Goal: Information Seeking & Learning: Learn about a topic

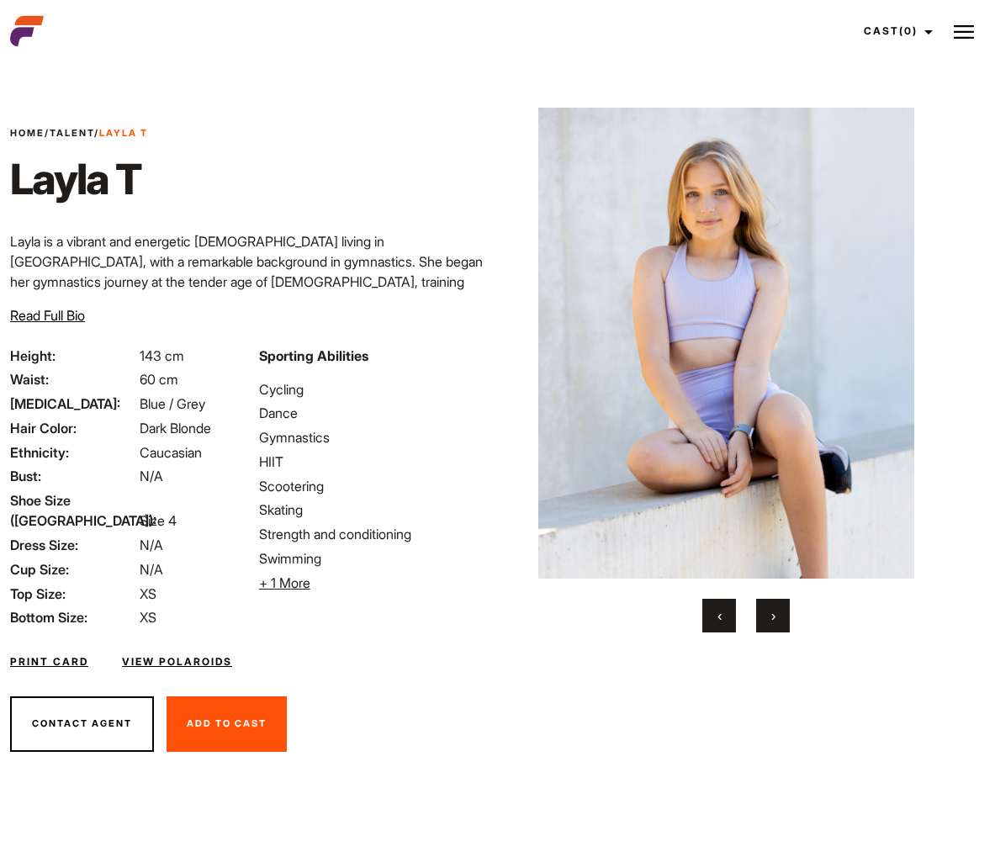
click at [760, 624] on button "›" at bounding box center [773, 616] width 34 height 34
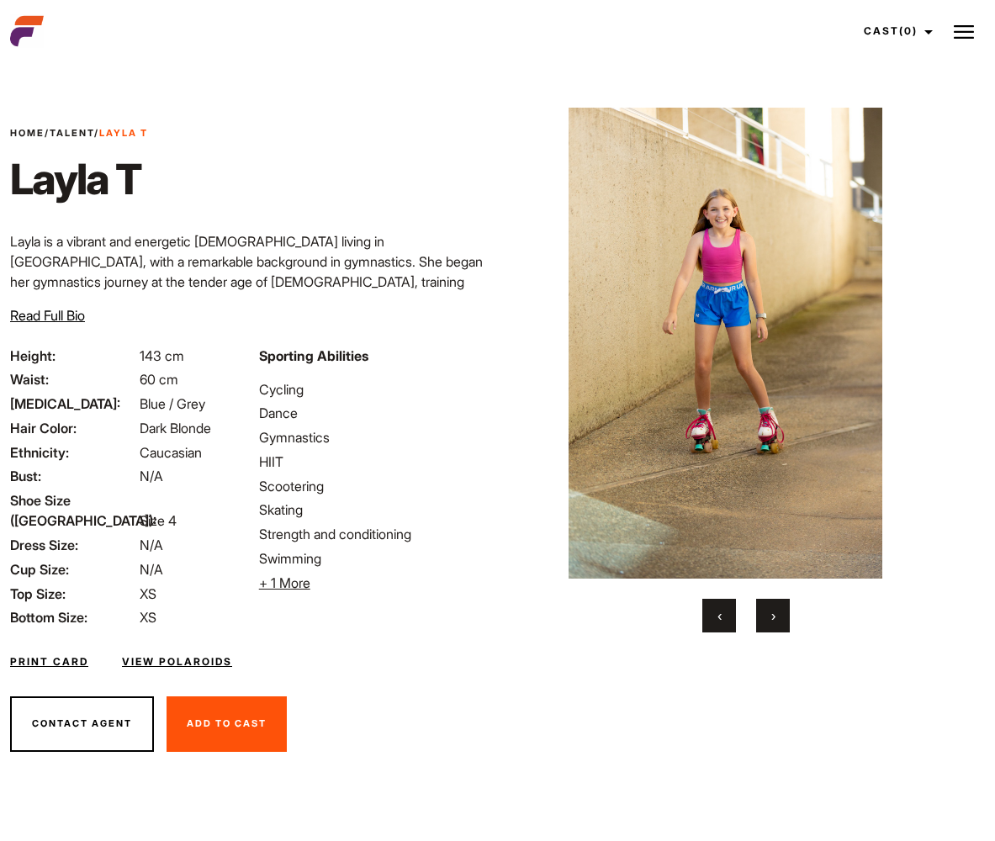
click at [760, 624] on button "›" at bounding box center [773, 616] width 34 height 34
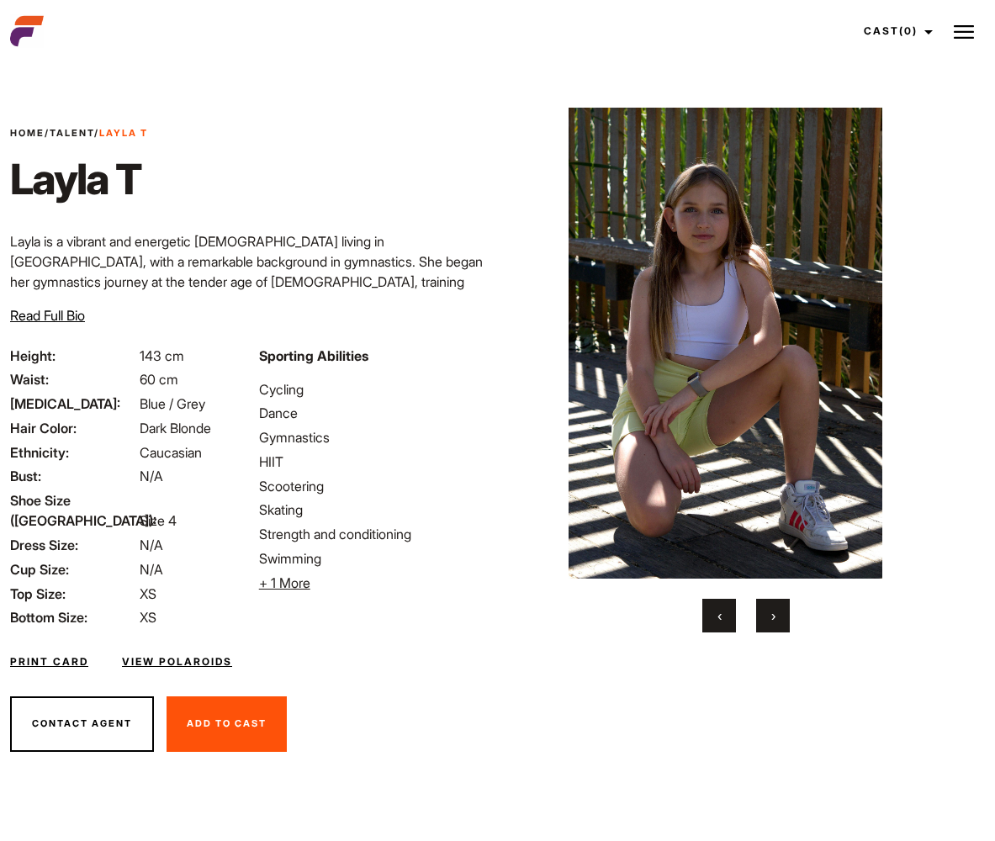
click at [760, 624] on button "›" at bounding box center [773, 616] width 34 height 34
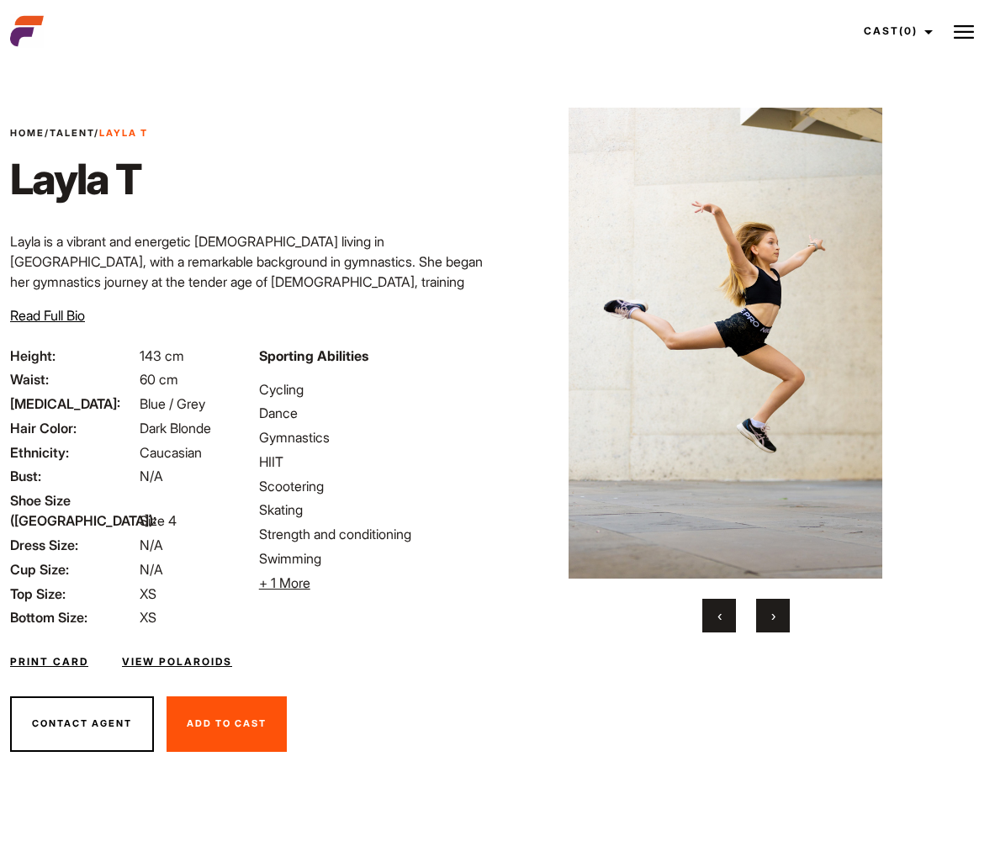
click at [760, 624] on button "›" at bounding box center [773, 616] width 34 height 34
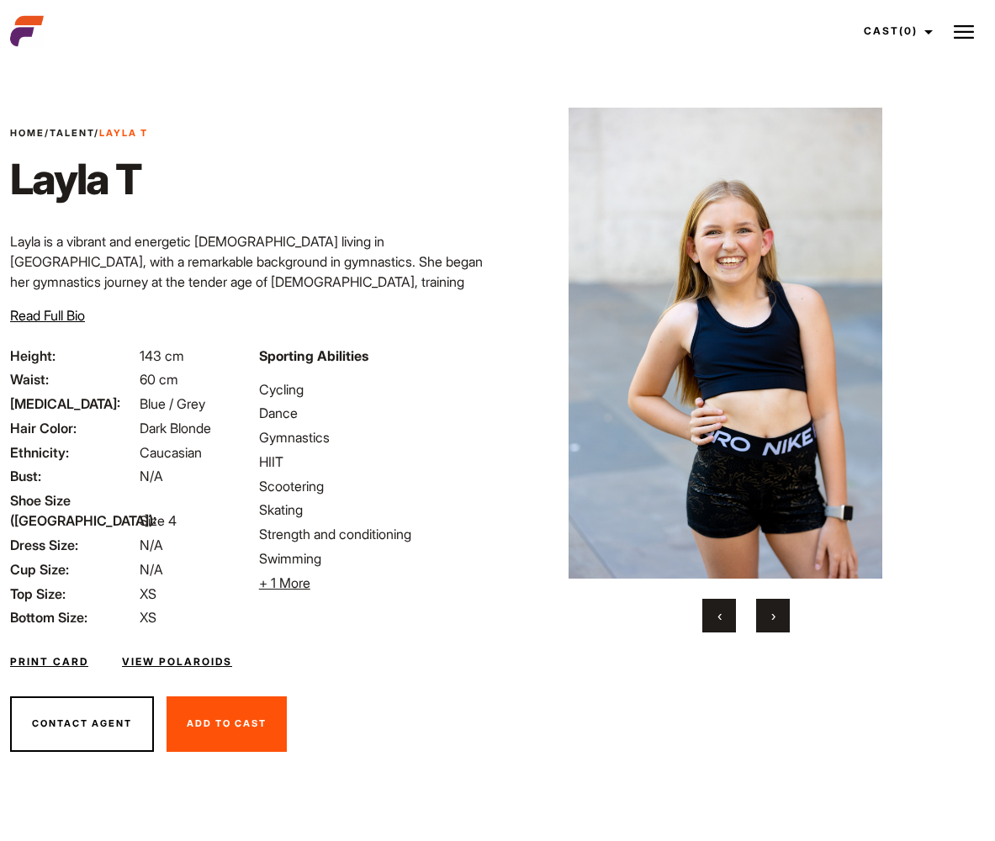
click at [760, 624] on button "›" at bounding box center [773, 616] width 34 height 34
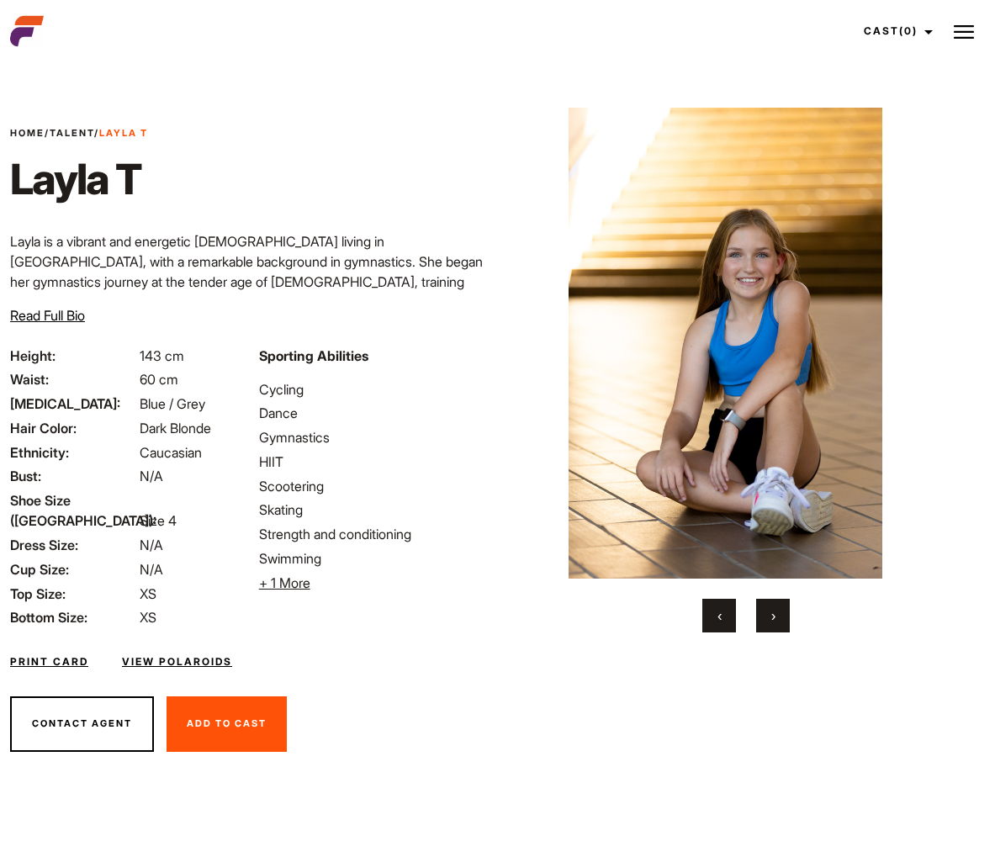
click at [760, 624] on button "›" at bounding box center [773, 616] width 34 height 34
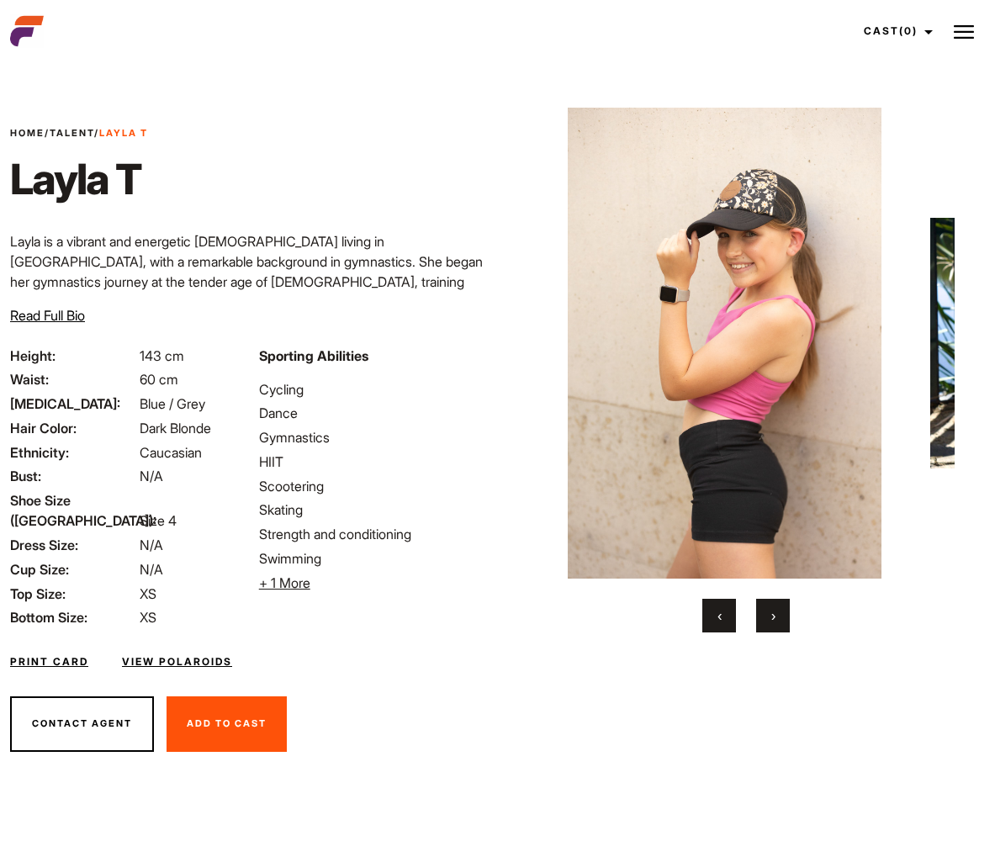
click at [760, 624] on button "›" at bounding box center [773, 616] width 34 height 34
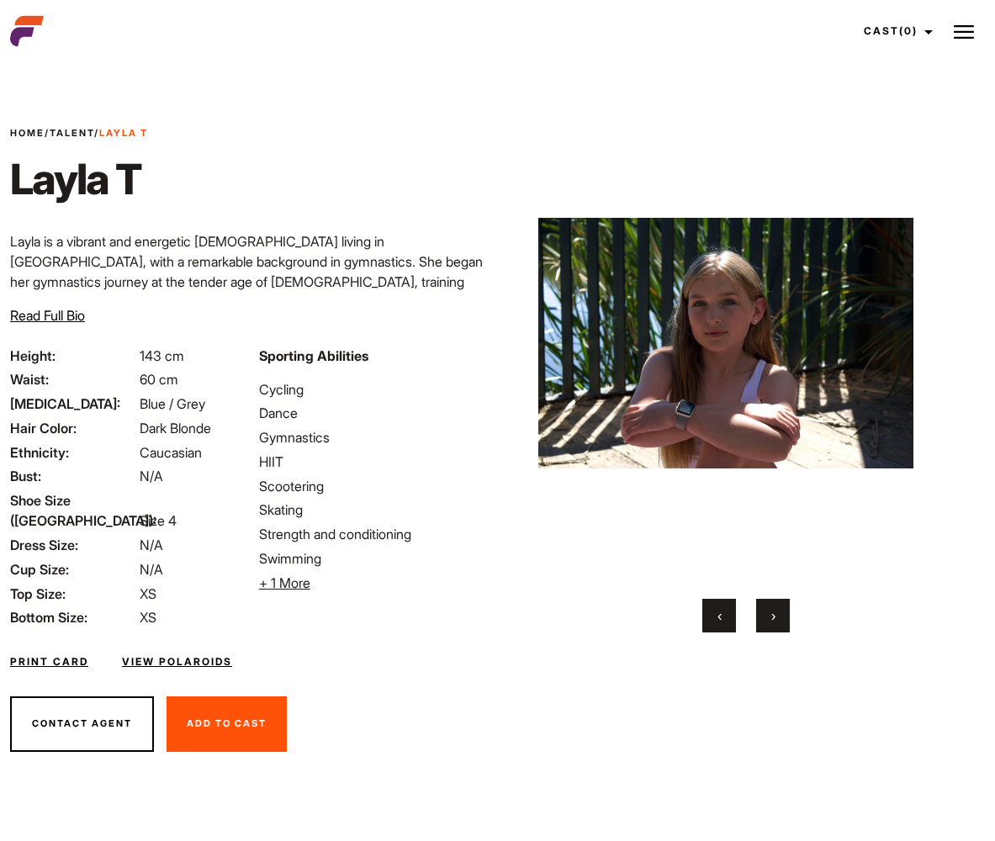
click at [760, 624] on button "›" at bounding box center [773, 616] width 34 height 34
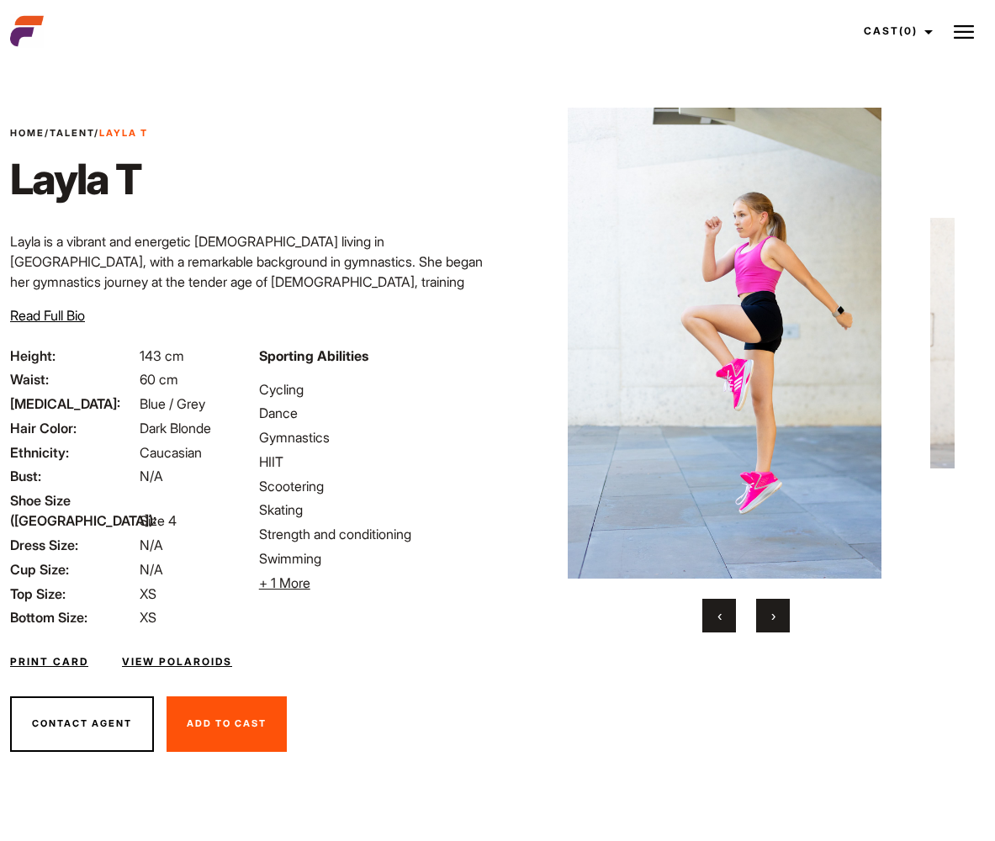
click at [760, 624] on button "›" at bounding box center [773, 616] width 34 height 34
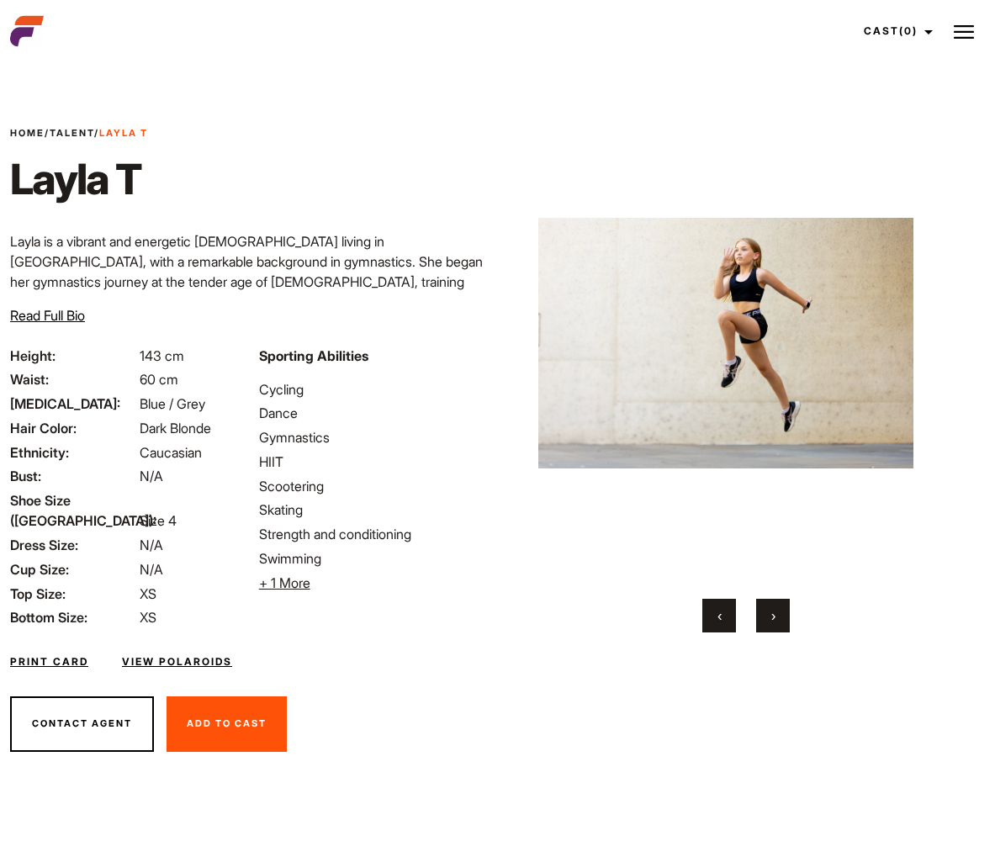
click at [760, 624] on button "›" at bounding box center [773, 616] width 34 height 34
